Goal: Task Accomplishment & Management: Manage account settings

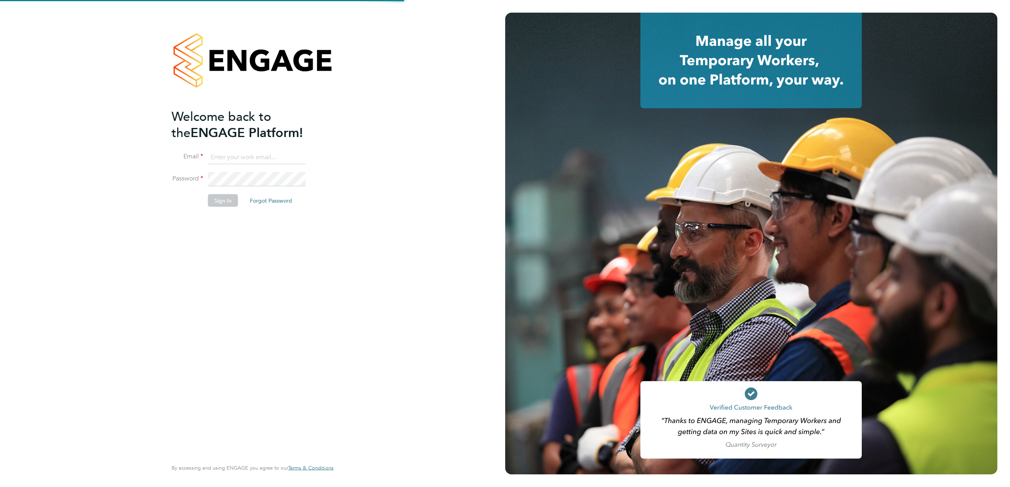
type input "[PERSON_NAME][EMAIL_ADDRESS][DOMAIN_NAME]"
click at [225, 199] on button "Sign In" at bounding box center [223, 200] width 30 height 13
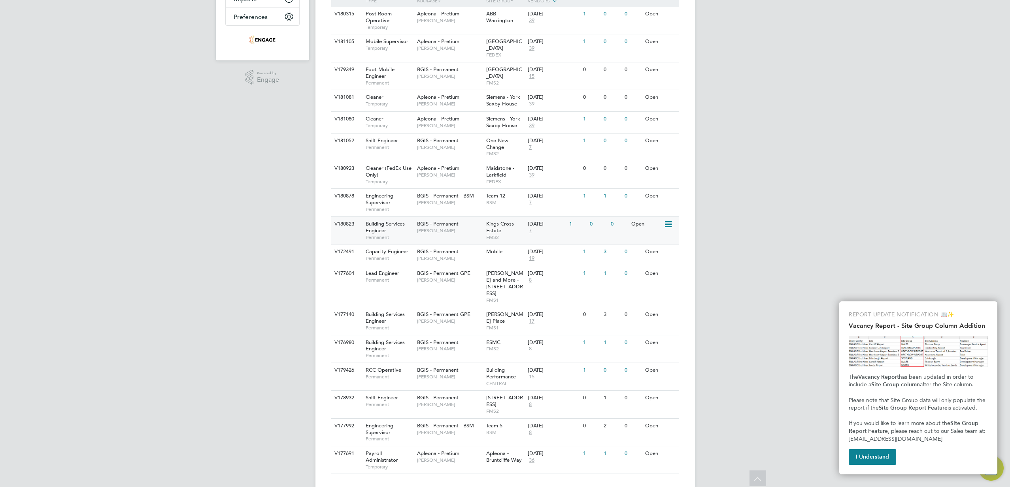
scroll to position [201, 0]
click at [379, 222] on span "Building Services Engineer" at bounding box center [385, 226] width 39 height 13
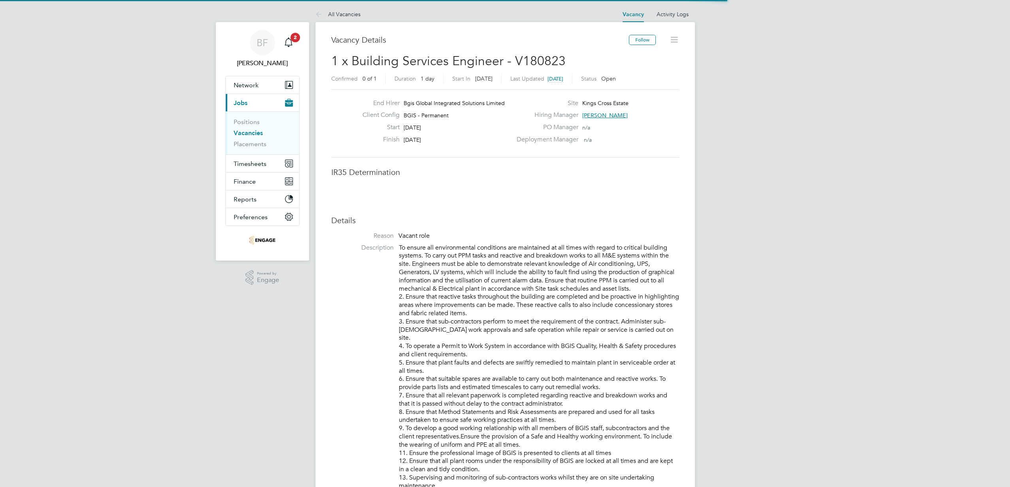
scroll to position [23, 55]
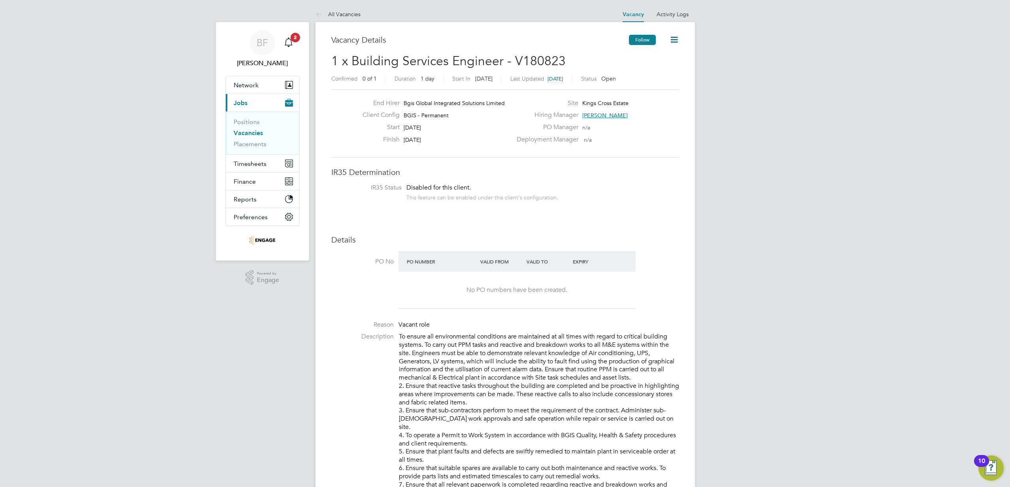
click at [632, 40] on button "Follow" at bounding box center [642, 40] width 27 height 10
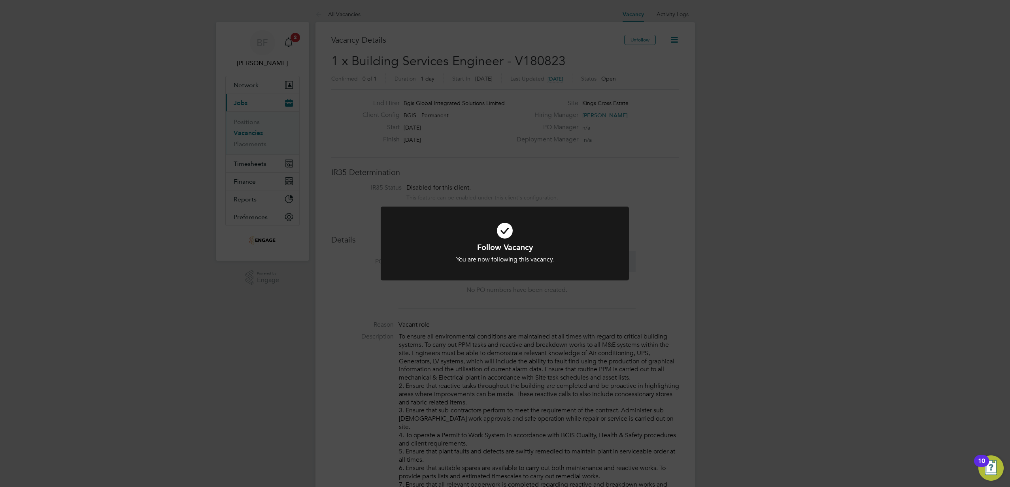
click at [479, 130] on div "Follow Vacancy You are now following this vacancy. Cancel Okay" at bounding box center [505, 243] width 1010 height 487
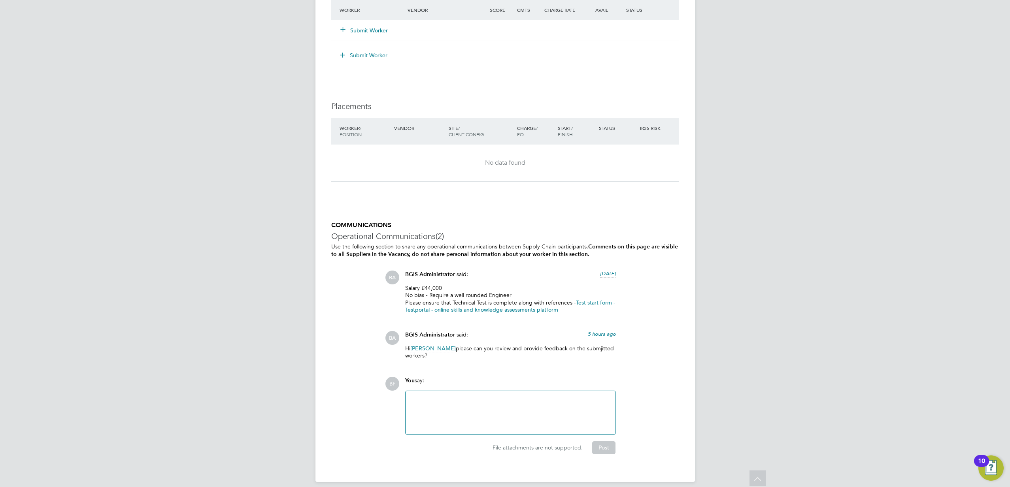
scroll to position [1078, 0]
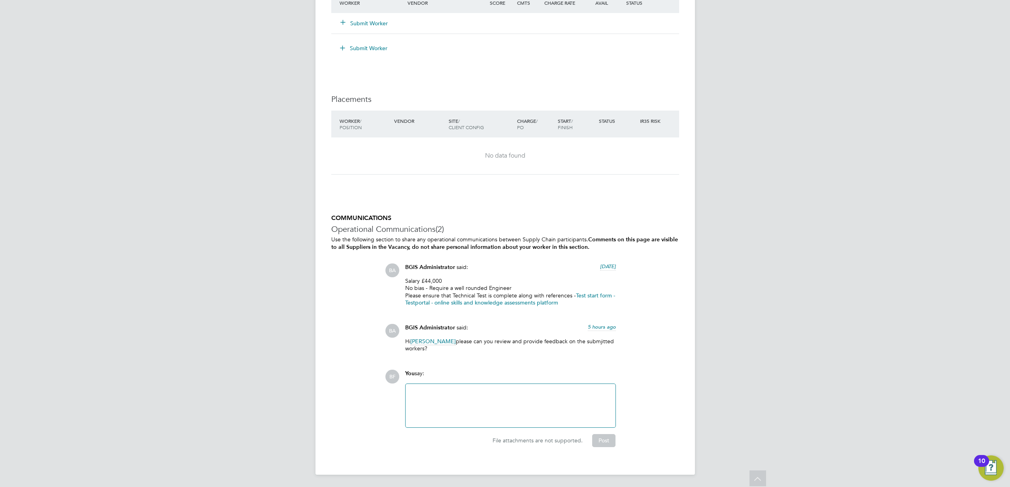
click at [524, 301] on link "Test start form - Testportal - online skills and knowledge assessments platform" at bounding box center [510, 299] width 210 height 14
drag, startPoint x: 580, startPoint y: 305, endPoint x: 574, endPoint y: 292, distance: 14.7
click at [573, 292] on p "Salary £44,000 No bias - Require a well rounded Engineer Please ensure that Tec…" at bounding box center [510, 292] width 211 height 29
click at [575, 294] on link "Test start form - Testportal - online skills and knowledge assessments platform" at bounding box center [510, 299] width 210 height 14
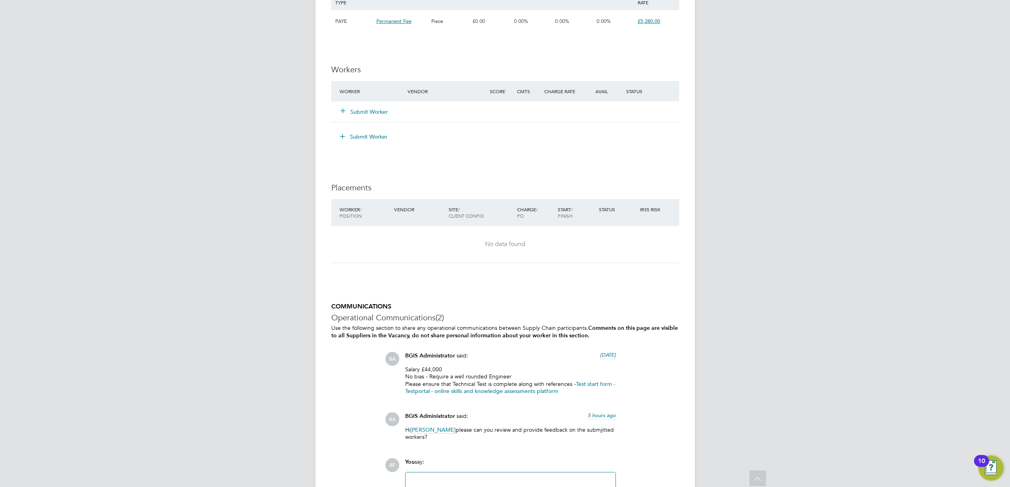
scroll to position [997, 0]
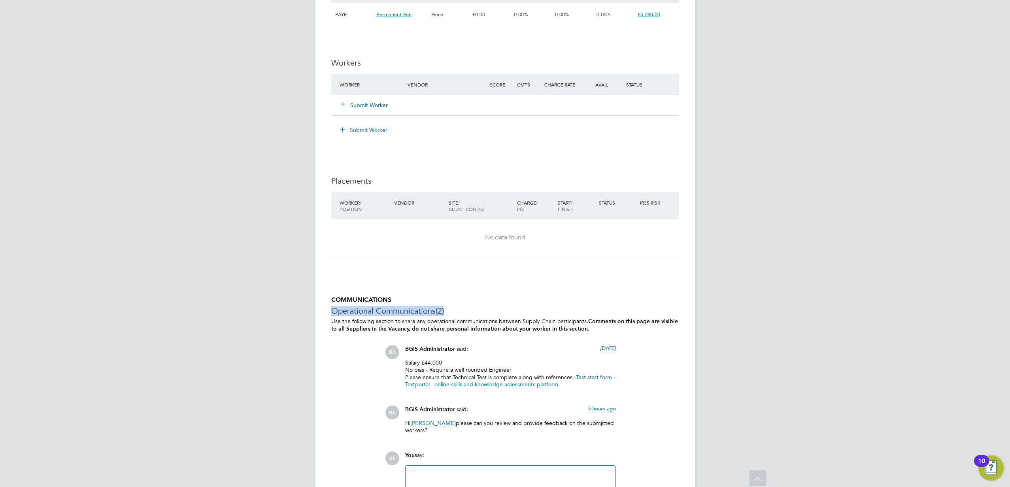
click at [503, 306] on h3 "Operational Communications (2)" at bounding box center [505, 311] width 348 height 10
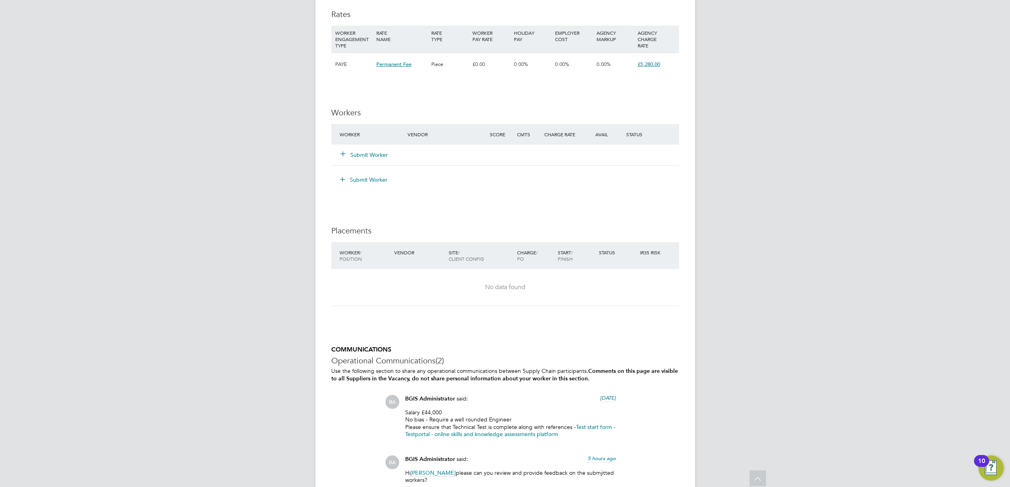
scroll to position [946, 0]
drag, startPoint x: 332, startPoint y: 113, endPoint x: 326, endPoint y: 104, distance: 11.0
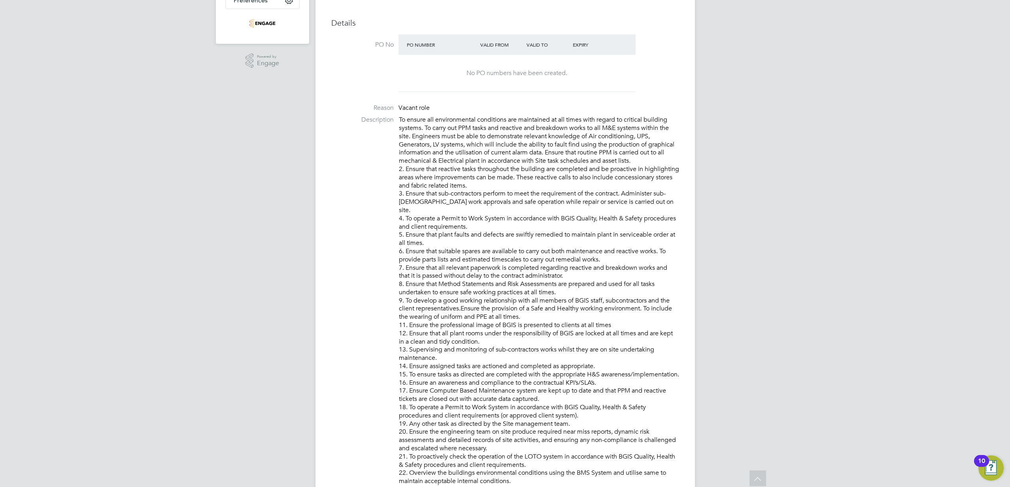
scroll to position [0, 0]
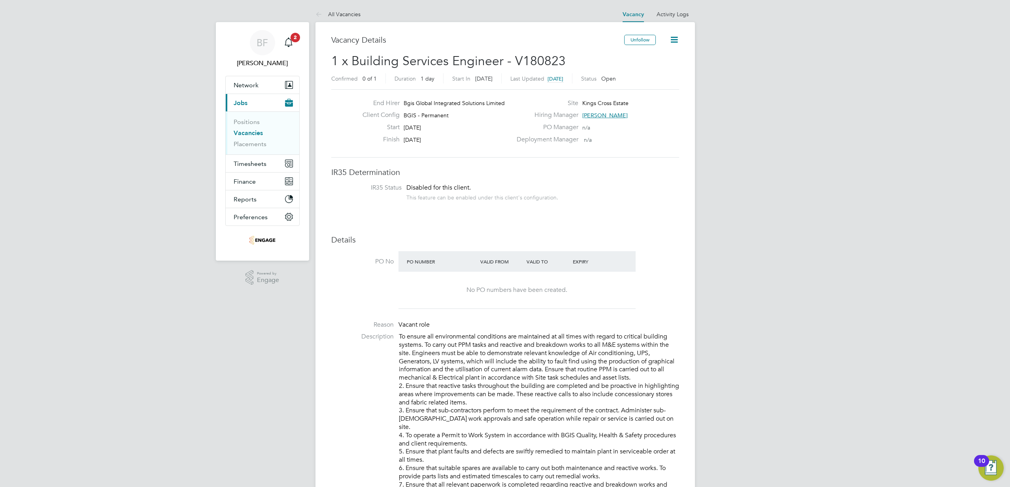
drag, startPoint x: 434, startPoint y: 139, endPoint x: 438, endPoint y: 137, distance: 4.3
click at [438, 137] on div "Finish 18 Sep 2025" at bounding box center [434, 142] width 156 height 12
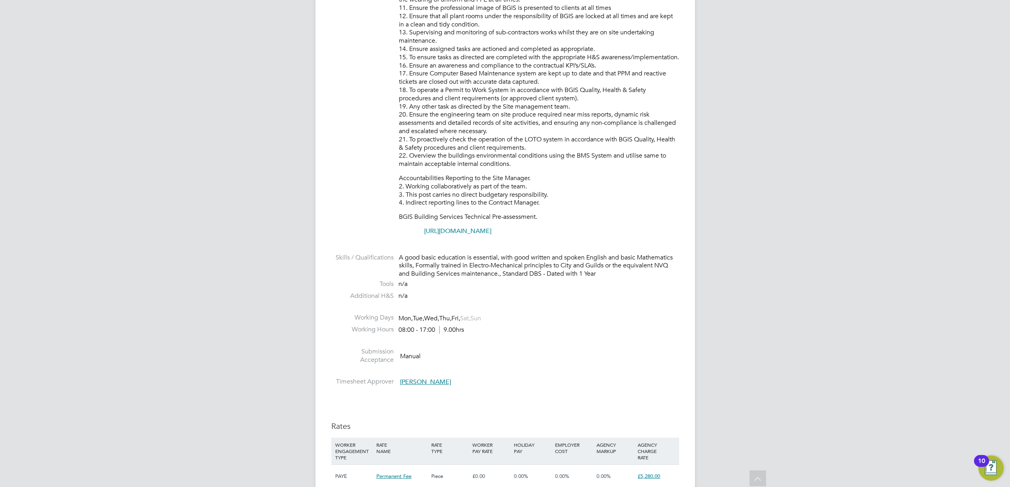
scroll to position [545, 0]
